Goal: Communication & Community: Share content

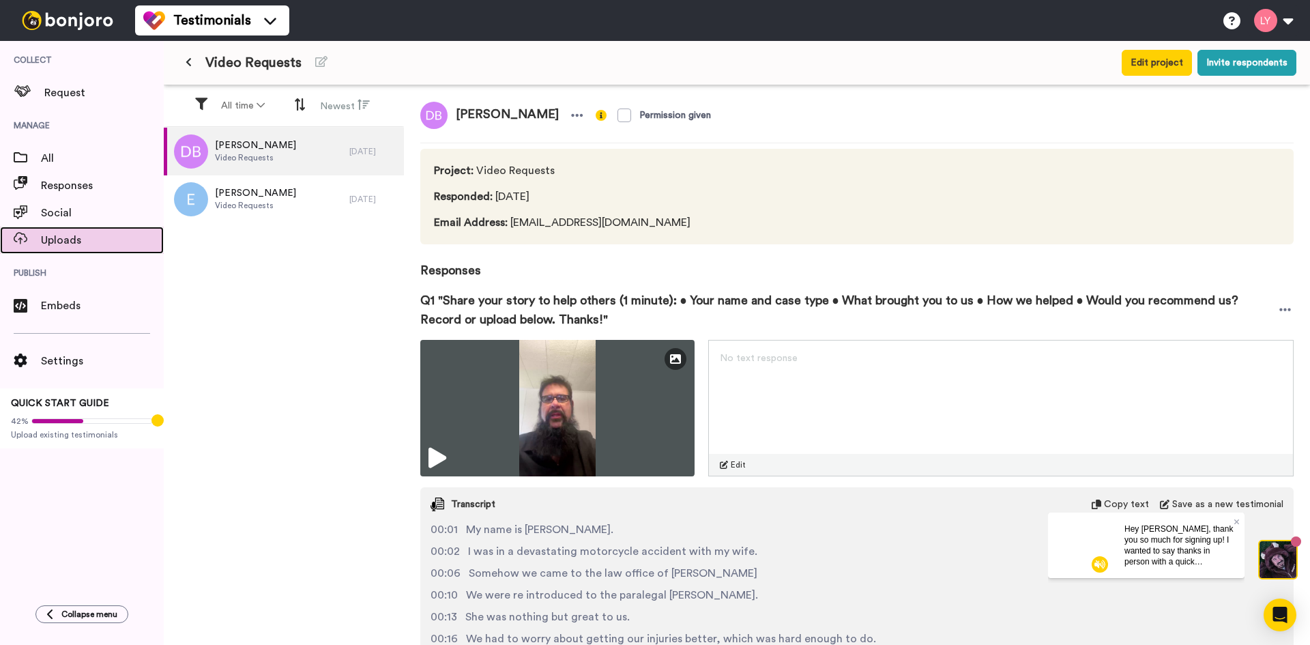
click at [54, 237] on span "Uploads" at bounding box center [102, 240] width 123 height 16
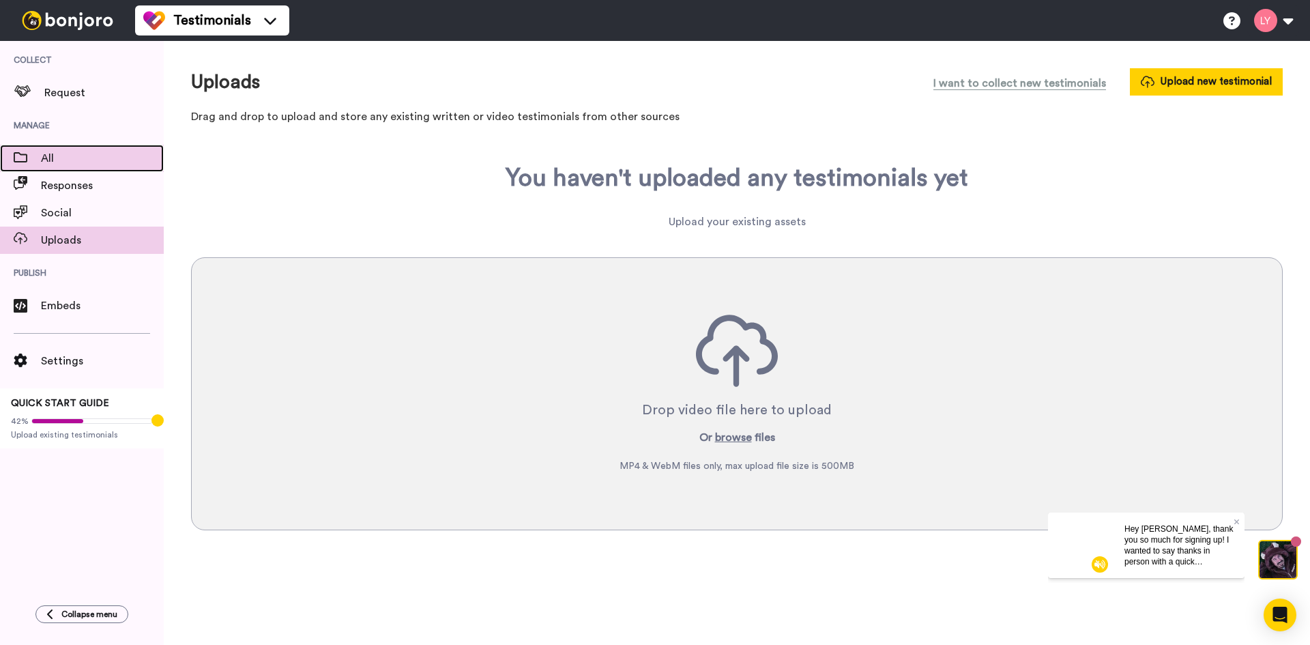
click at [41, 158] on span "All" at bounding box center [102, 158] width 123 height 16
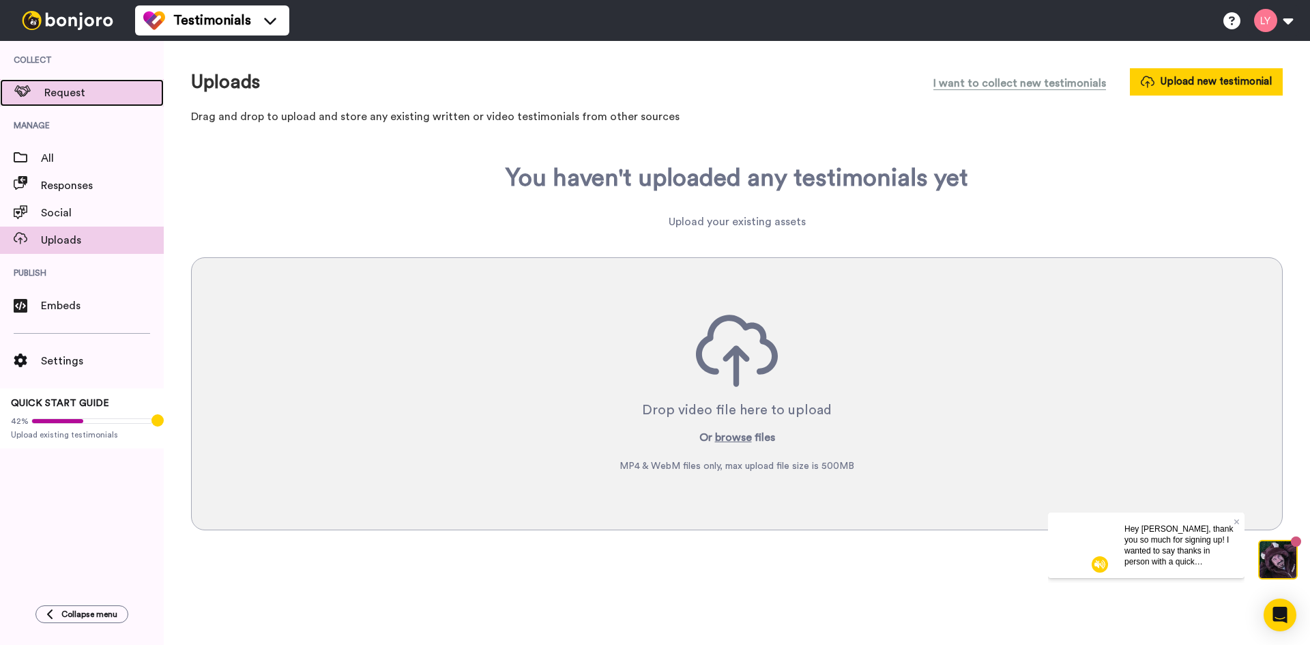
click at [66, 93] on span "Request" at bounding box center [103, 93] width 119 height 16
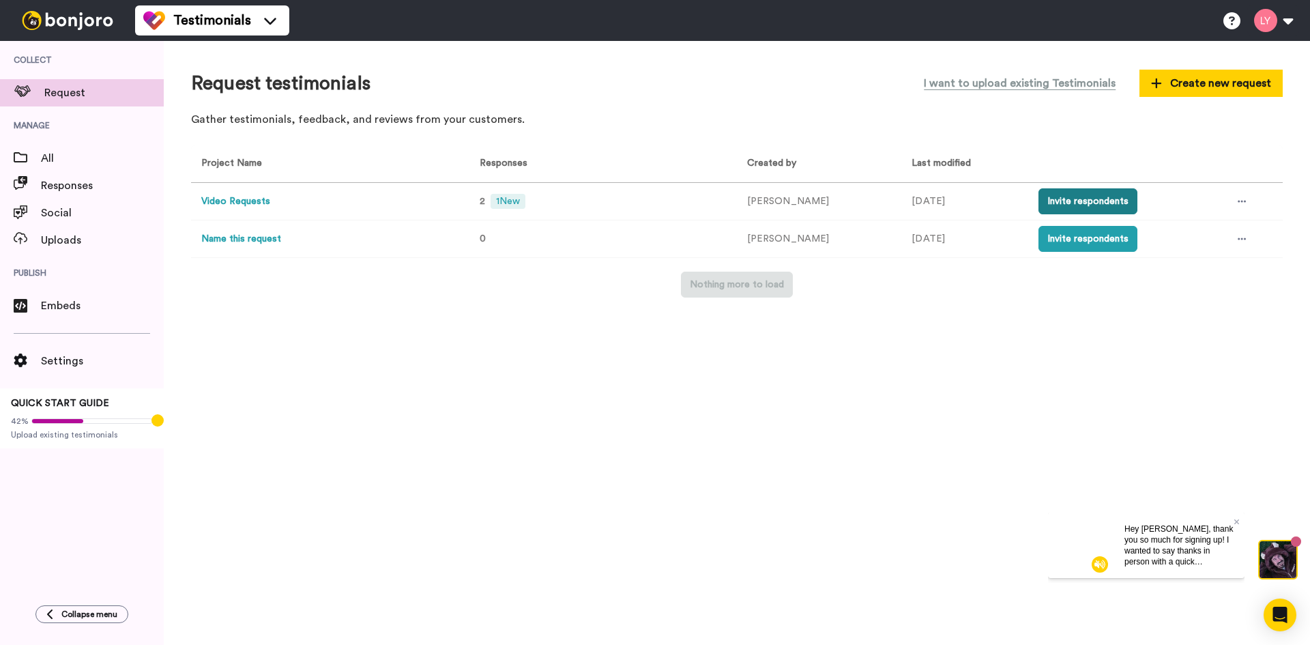
click at [1070, 205] on button "Invite respondents" at bounding box center [1088, 201] width 99 height 26
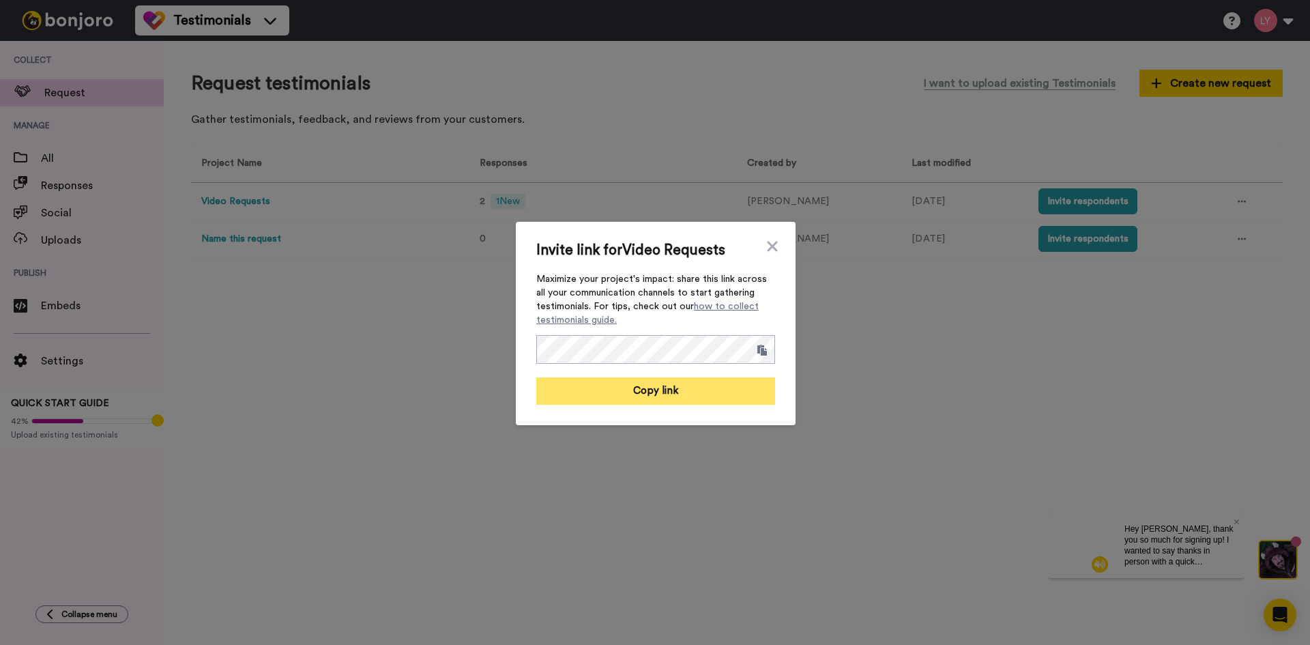
click at [673, 398] on button "Copy link" at bounding box center [655, 390] width 239 height 27
click at [776, 246] on div "Invite link for Video Requests Maximize your project's impact: share this link …" at bounding box center [656, 323] width 280 height 203
click at [767, 246] on icon at bounding box center [772, 246] width 10 height 10
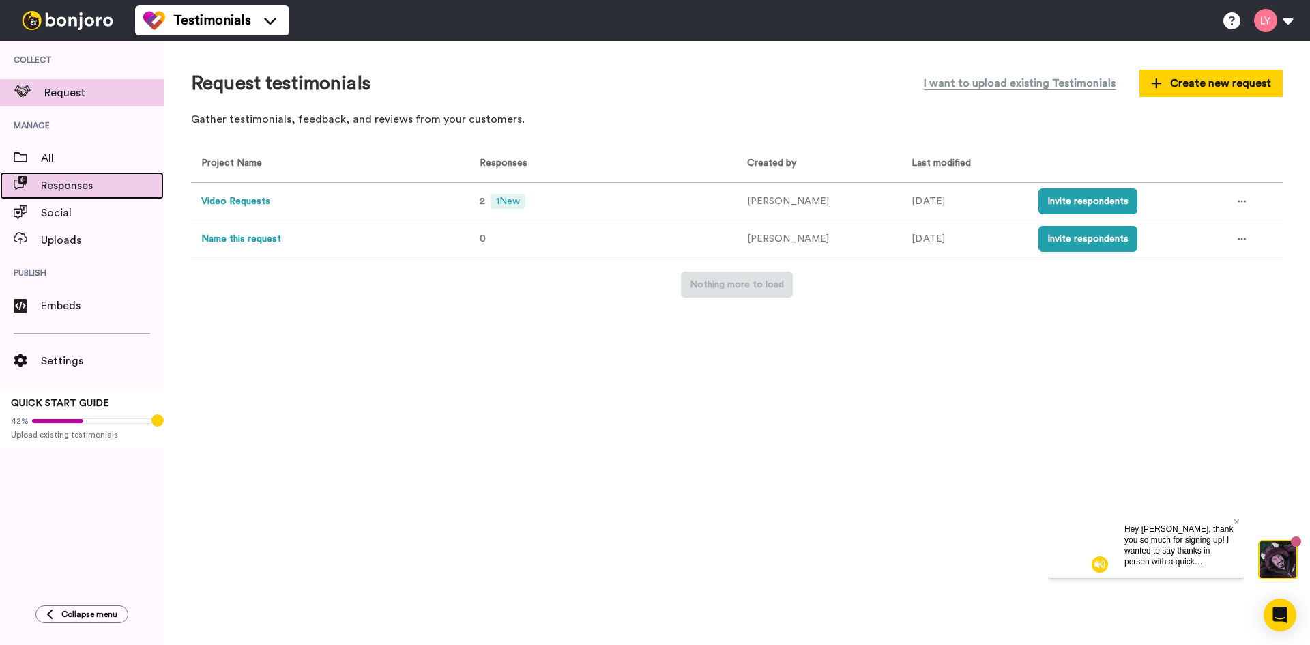
click at [113, 182] on span "Responses" at bounding box center [102, 185] width 123 height 16
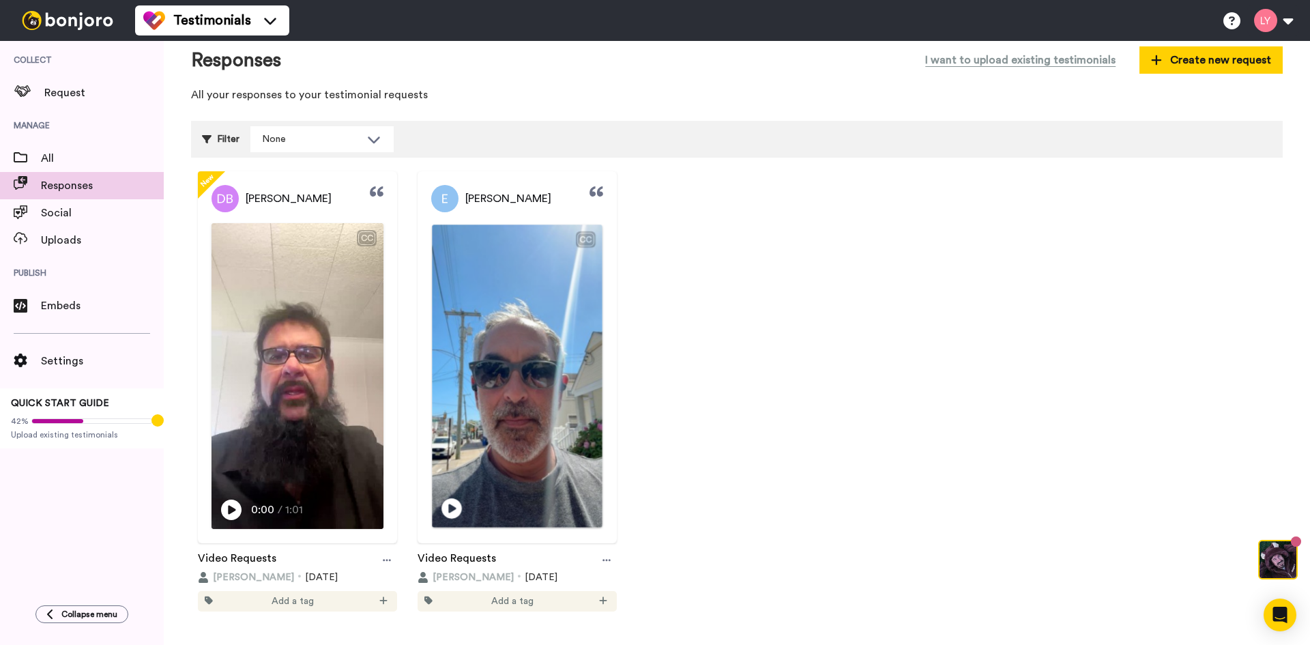
scroll to position [46, 0]
